Goal: Find specific page/section: Find specific page/section

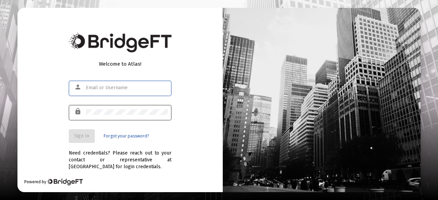
type input "[PERSON_NAME][EMAIL_ADDRESS][PERSON_NAME][DOMAIN_NAME]"
click at [127, 117] on div at bounding box center [127, 112] width 82 height 17
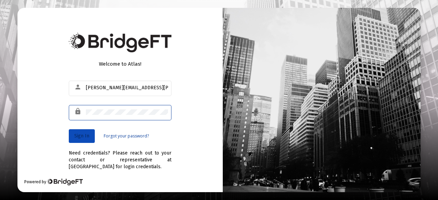
click at [82, 135] on span "Sign In" at bounding box center [81, 136] width 15 height 6
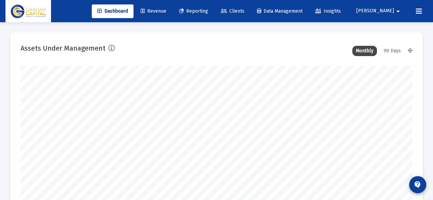
scroll to position [137, 392]
click at [166, 9] on span "Revenue" at bounding box center [154, 11] width 26 height 6
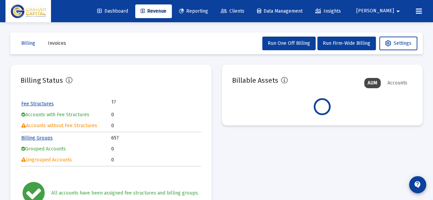
click at [208, 14] on span "Reporting" at bounding box center [193, 11] width 29 height 6
